Goal: Information Seeking & Learning: Find specific fact

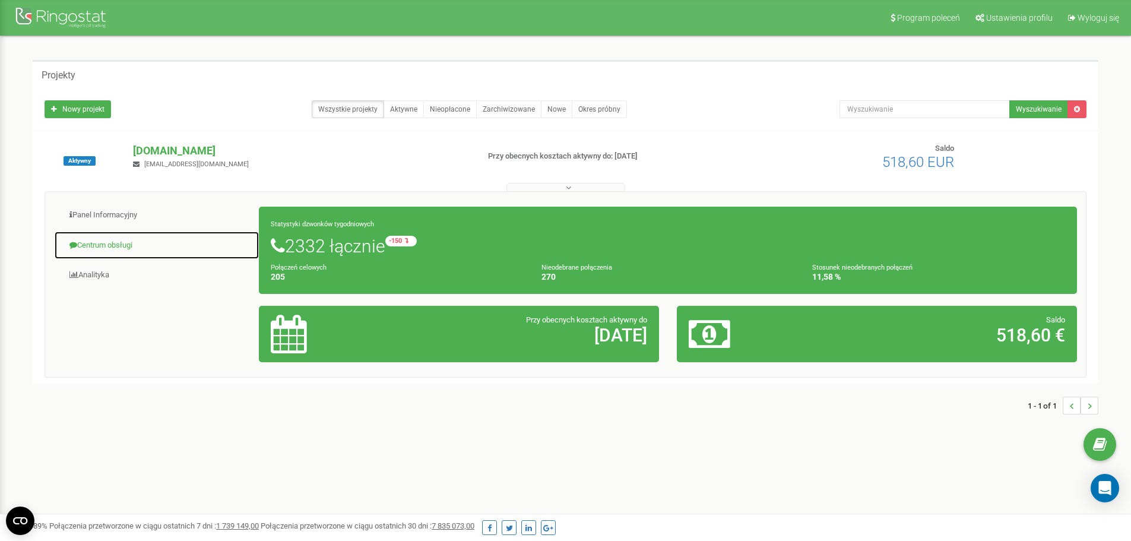
click at [103, 245] on link "Centrum obsługi" at bounding box center [156, 245] width 205 height 29
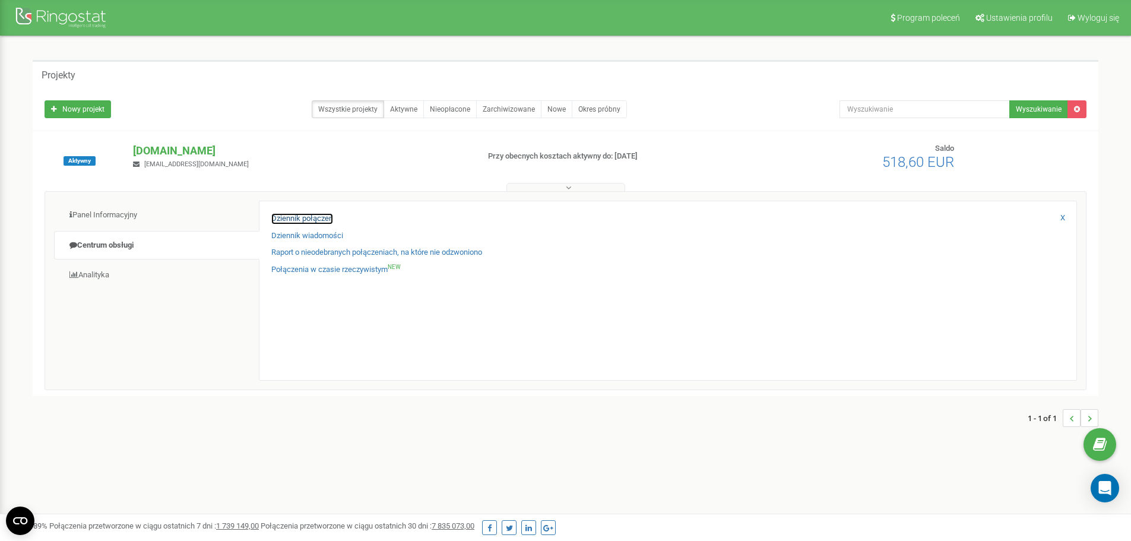
click at [291, 214] on link "Dziennik połączeń" at bounding box center [302, 218] width 62 height 11
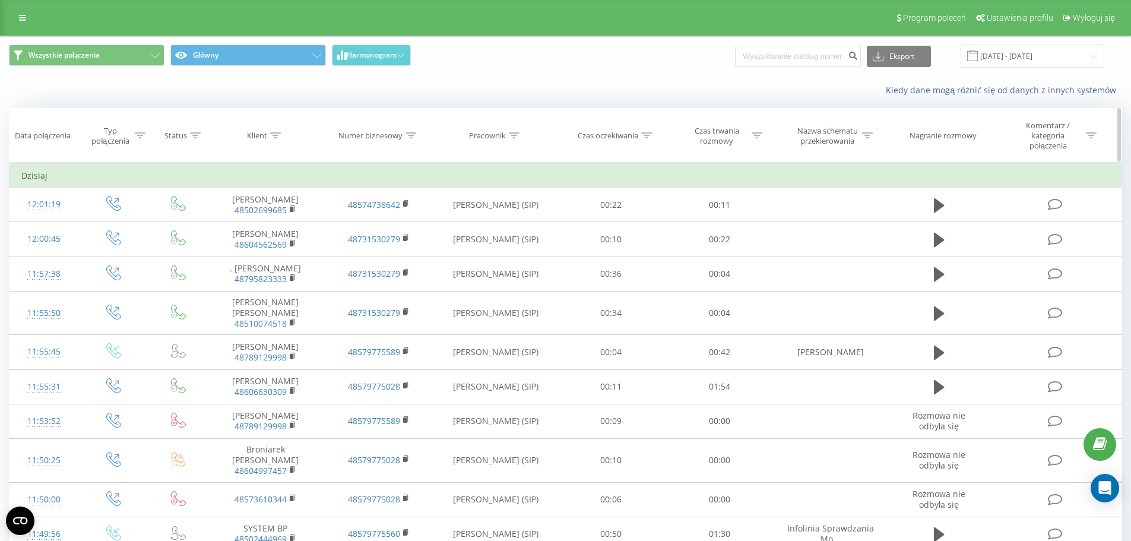
click at [276, 132] on icon at bounding box center [275, 135] width 11 height 6
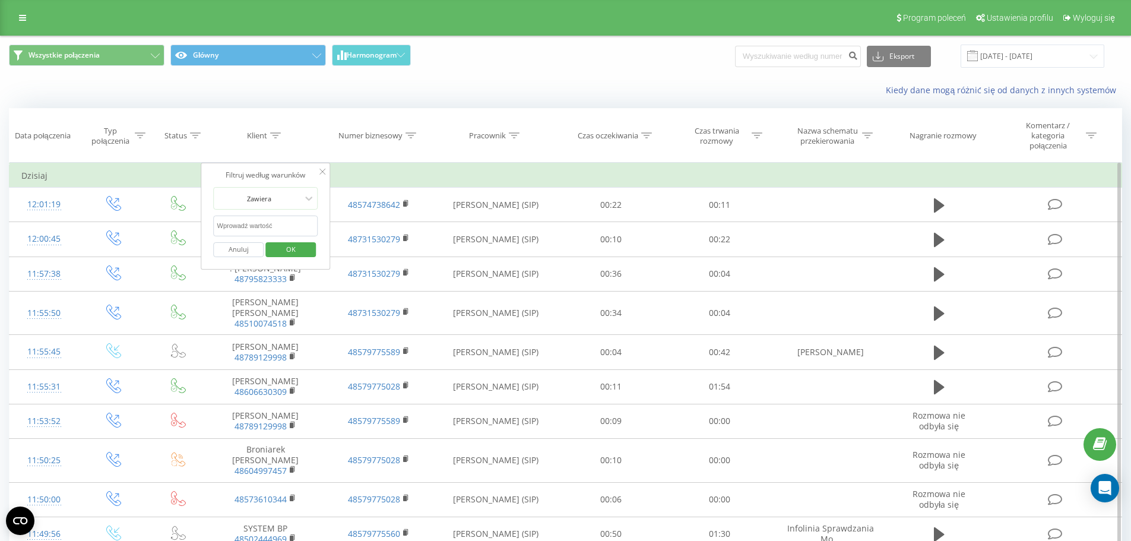
click at [246, 231] on input "text" at bounding box center [266, 225] width 104 height 21
paste input "661288698"
click at [283, 252] on span "OK" at bounding box center [290, 249] width 33 height 18
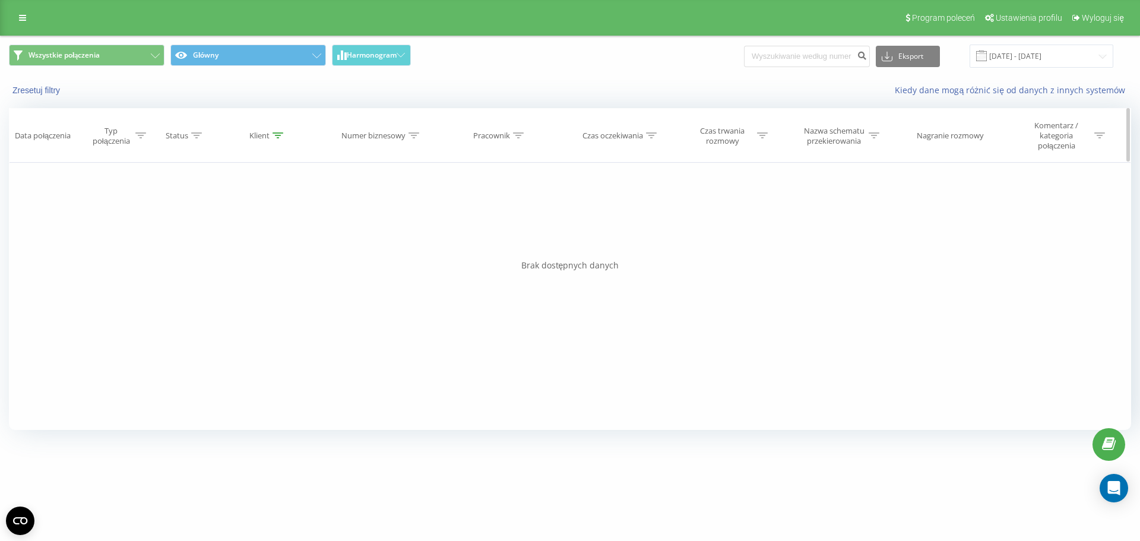
click at [276, 139] on div at bounding box center [277, 136] width 11 height 10
click at [278, 219] on input "661288698" at bounding box center [267, 225] width 104 height 21
type input "661288698"
click at [287, 250] on span "OK" at bounding box center [292, 249] width 33 height 18
